Goal: Task Accomplishment & Management: Manage account settings

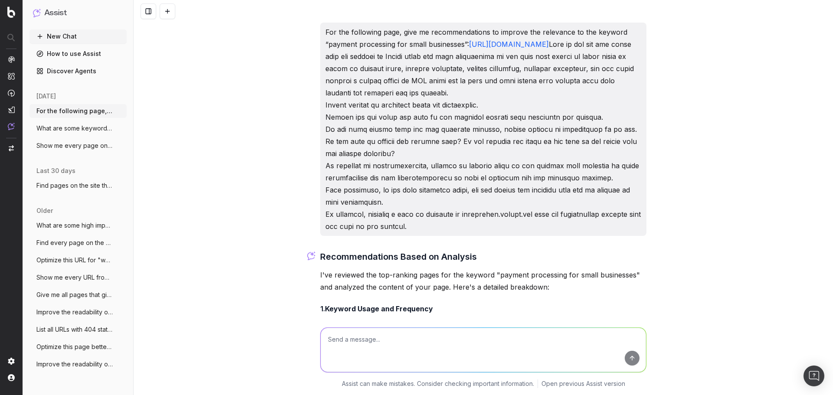
scroll to position [1602, 0]
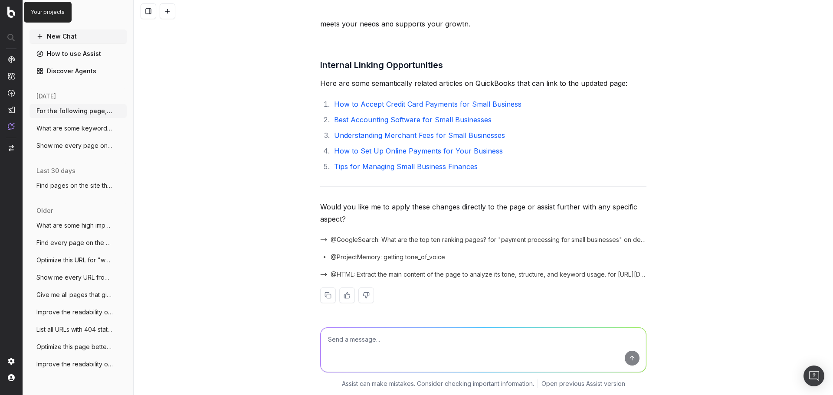
click at [9, 10] on img at bounding box center [11, 12] width 8 height 11
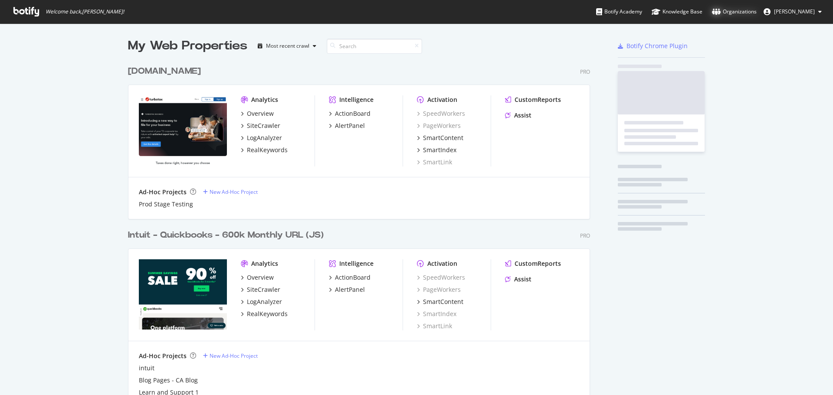
scroll to position [565, 462]
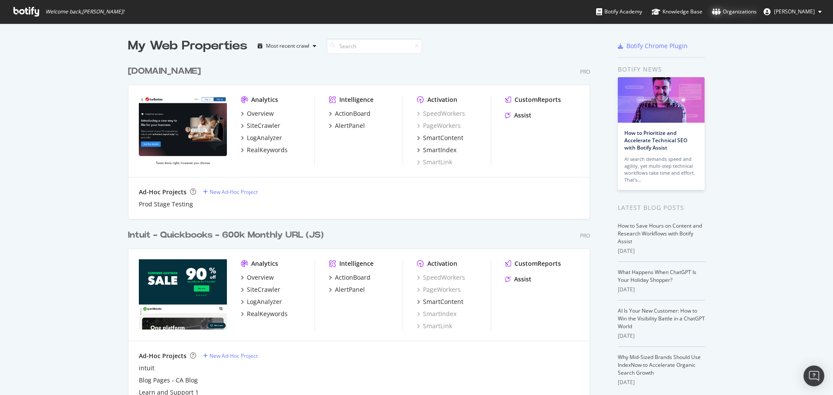
click at [740, 10] on div "Organizations" at bounding box center [734, 11] width 45 height 9
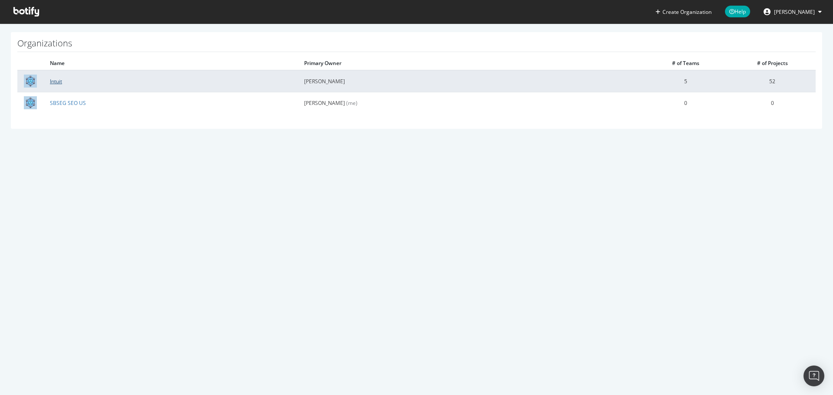
click at [58, 82] on link "Intuit" at bounding box center [56, 81] width 12 height 7
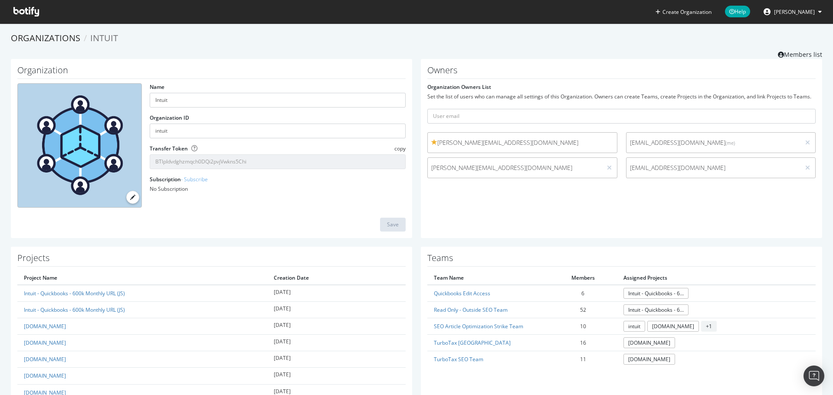
scroll to position [87, 0]
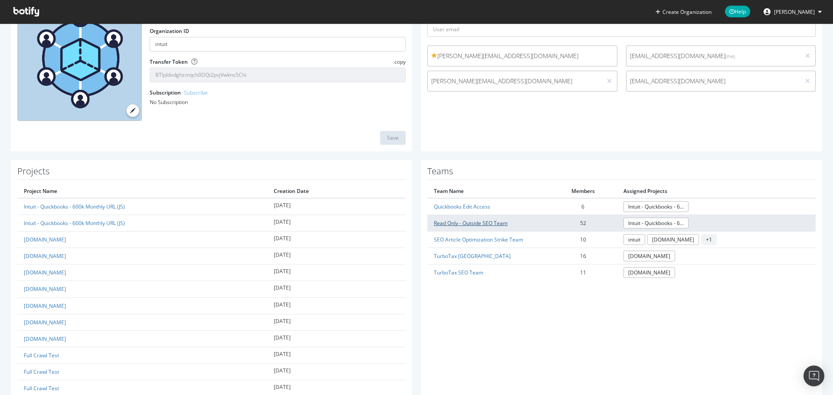
click at [473, 224] on link "Read Only - Outside SEO Team" at bounding box center [471, 222] width 74 height 7
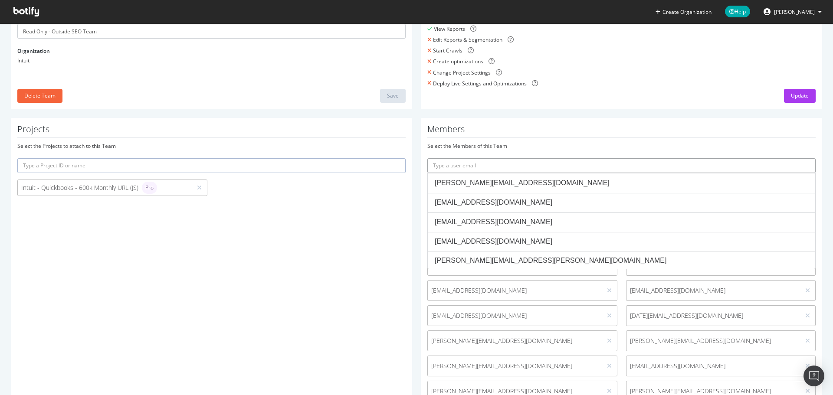
click at [535, 166] on input "text" at bounding box center [621, 165] width 388 height 15
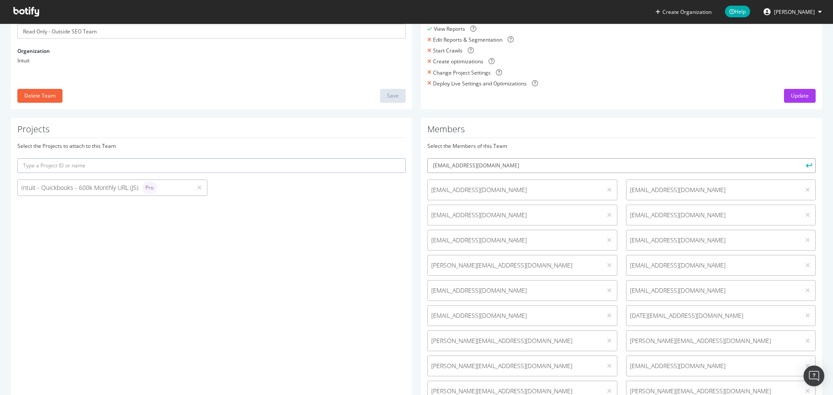
type input "[EMAIL_ADDRESS][DOMAIN_NAME]"
click at [801, 158] on button "submit" at bounding box center [808, 165] width 15 height 15
